Goal: Download file/media

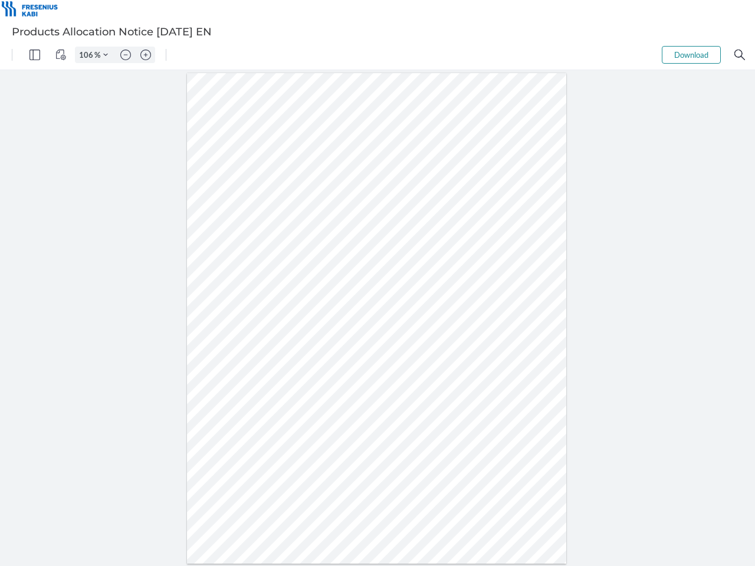
click at [35, 55] on img "Panel" at bounding box center [34, 55] width 11 height 11
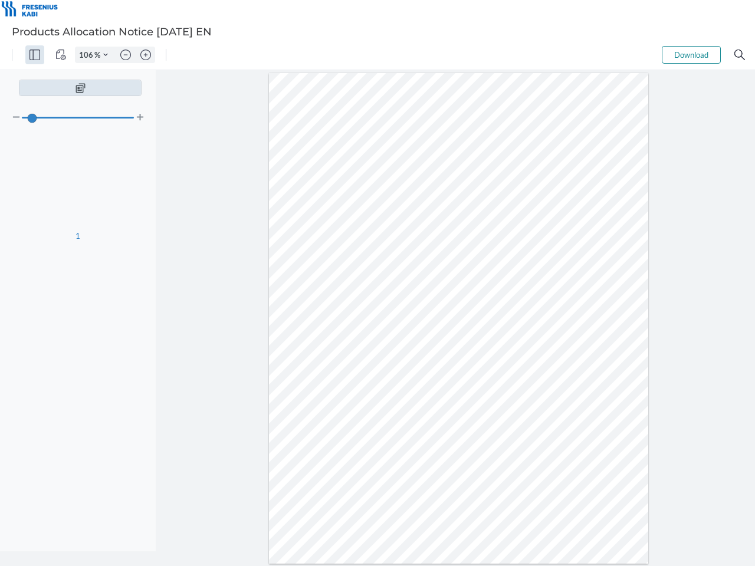
click at [61, 55] on img "View Controls" at bounding box center [60, 55] width 11 height 11
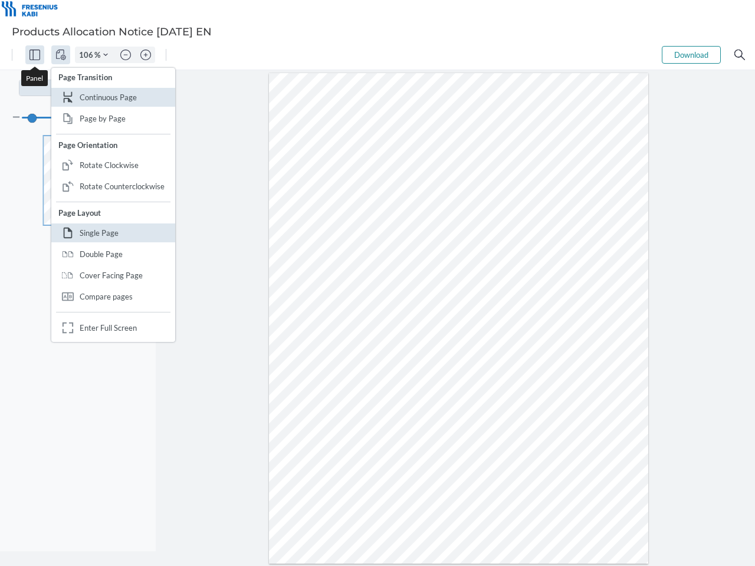
click at [88, 55] on input "106" at bounding box center [84, 55] width 19 height 11
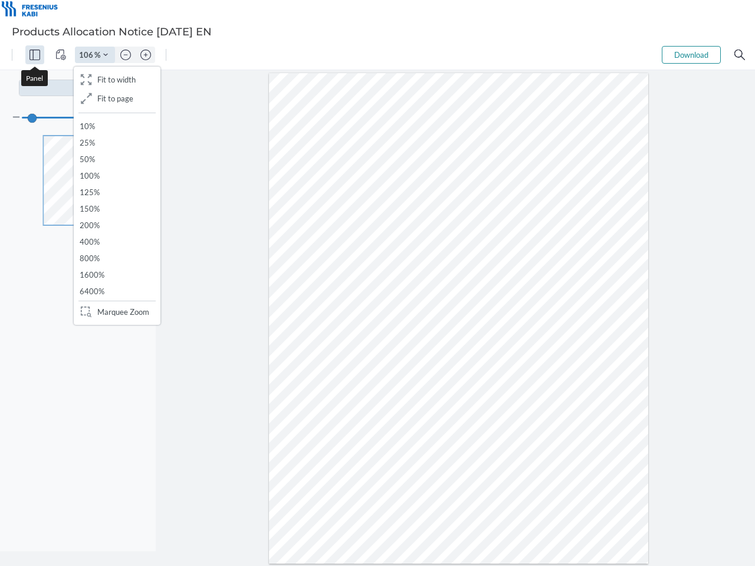
click at [106, 55] on img "Zoom Controls" at bounding box center [105, 54] width 5 height 5
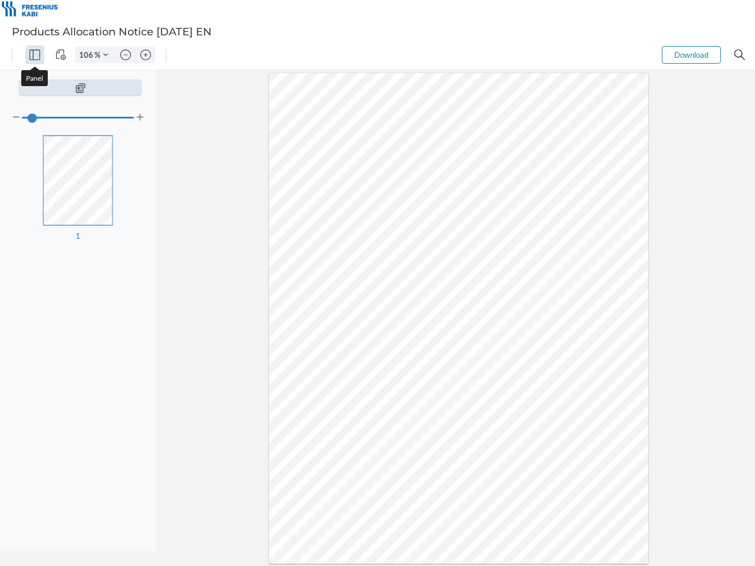
click at [126, 55] on img "Zoom out" at bounding box center [125, 55] width 11 height 11
click at [146, 55] on img "Zoom in" at bounding box center [145, 55] width 11 height 11
type input "106"
click at [691, 55] on button "Download" at bounding box center [690, 55] width 59 height 18
click at [739, 55] on img "Search" at bounding box center [739, 55] width 11 height 11
